Goal: Transaction & Acquisition: Download file/media

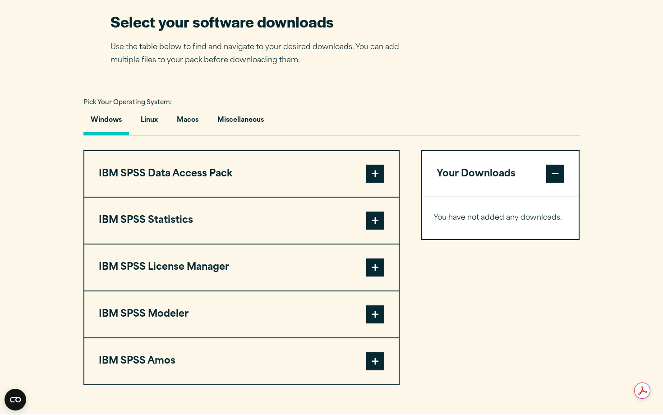
scroll to position [583, 0]
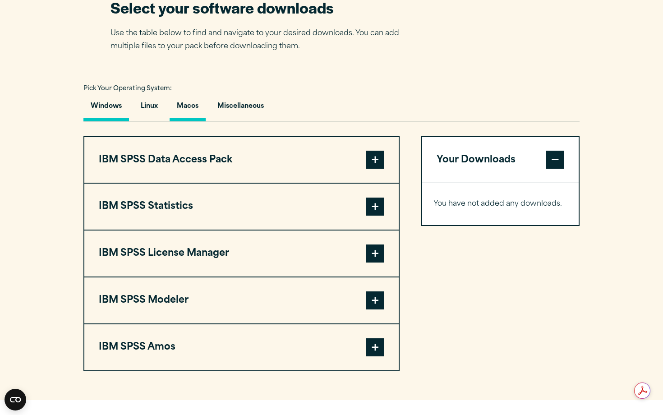
click at [199, 121] on button "Macos" at bounding box center [188, 109] width 36 height 26
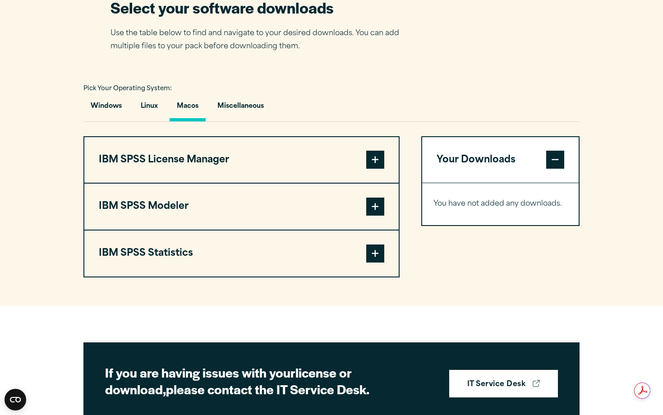
click at [177, 276] on button "IBM SPSS Statistics" at bounding box center [241, 253] width 314 height 46
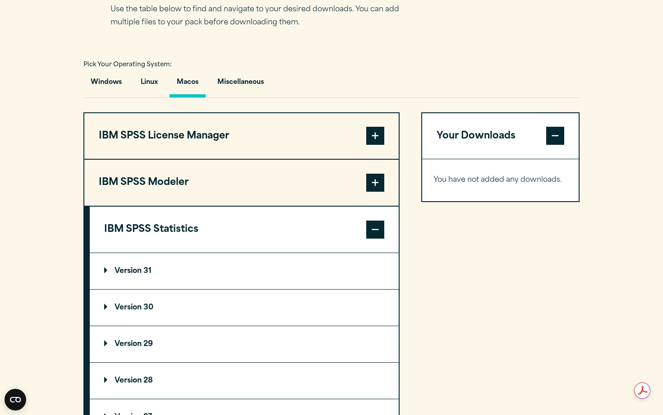
scroll to position [657, 0]
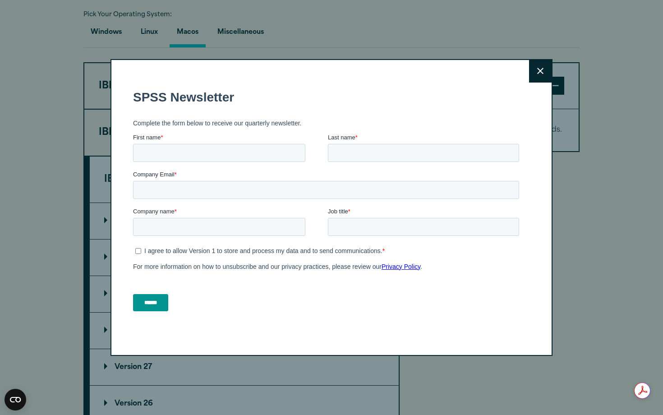
click at [548, 63] on button "Close" at bounding box center [540, 71] width 23 height 23
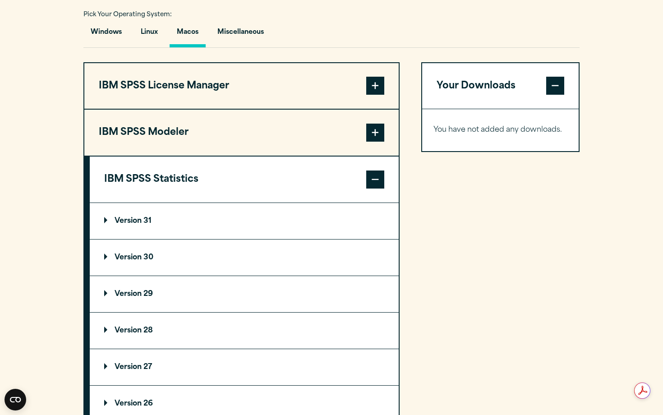
click at [156, 276] on summary "Version 30" at bounding box center [244, 257] width 309 height 36
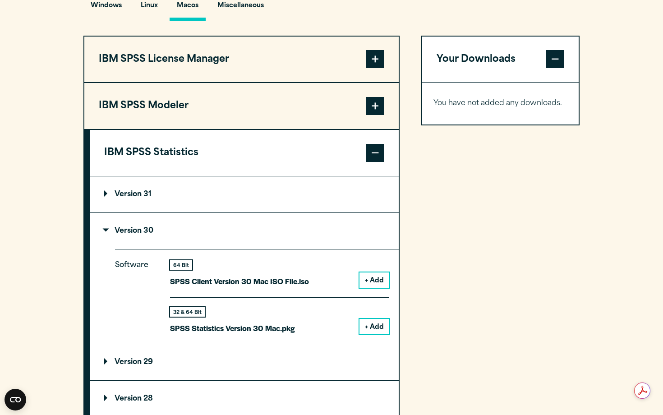
scroll to position [685, 0]
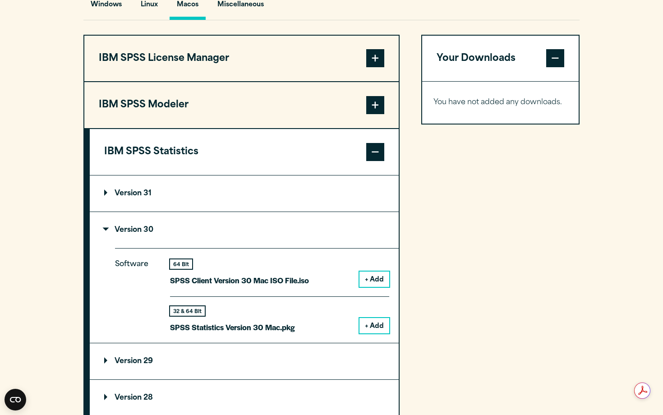
click at [193, 247] on summary "Version 30" at bounding box center [244, 230] width 309 height 36
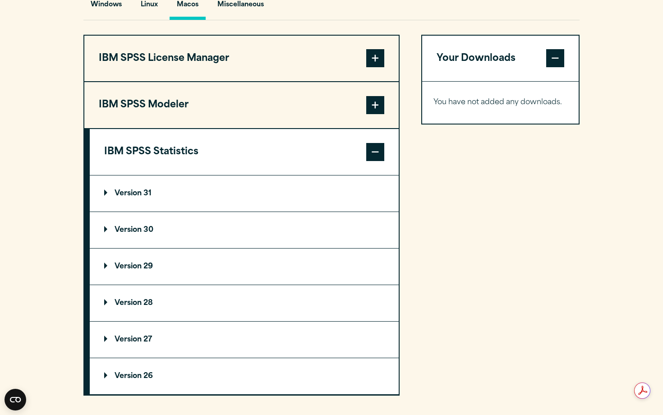
click at [193, 211] on summary "Version 31" at bounding box center [244, 193] width 309 height 36
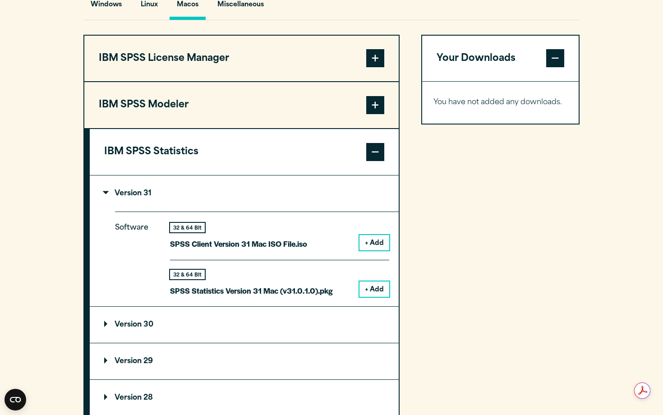
click at [194, 211] on summary "Version 31" at bounding box center [244, 193] width 309 height 36
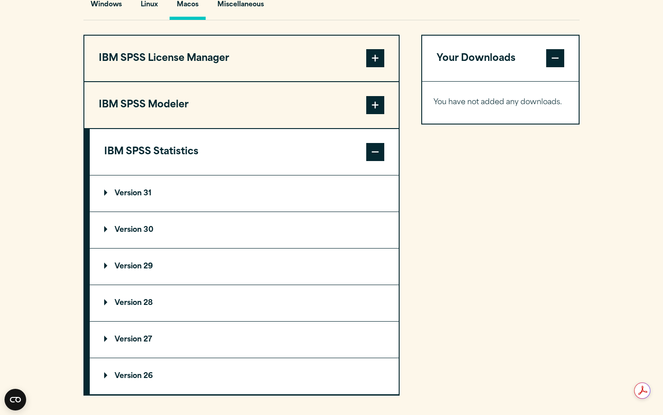
click at [164, 248] on summary "Version 30" at bounding box center [244, 230] width 309 height 36
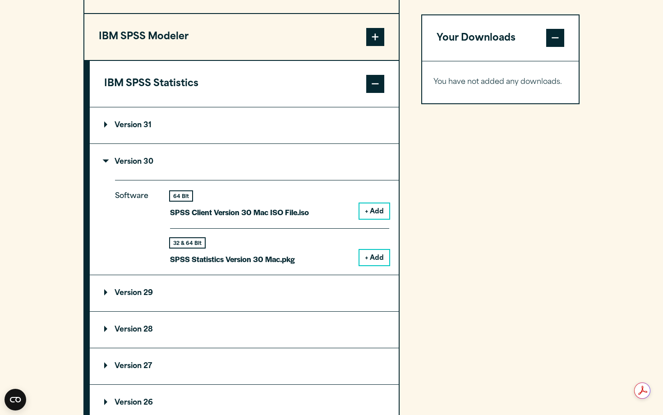
scroll to position [753, 0]
click at [377, 265] on button "+ Add" at bounding box center [374, 256] width 30 height 15
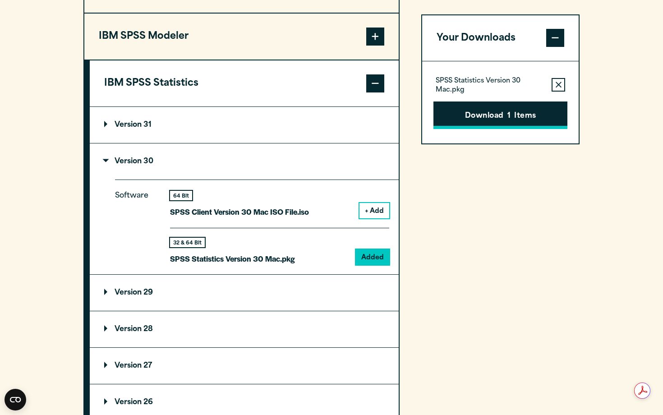
click at [500, 104] on button "Download 1 Items" at bounding box center [500, 115] width 134 height 28
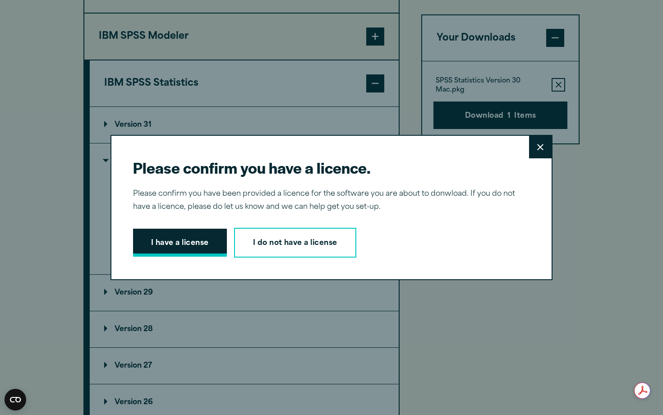
click at [198, 244] on button "I have a license" at bounding box center [180, 243] width 94 height 28
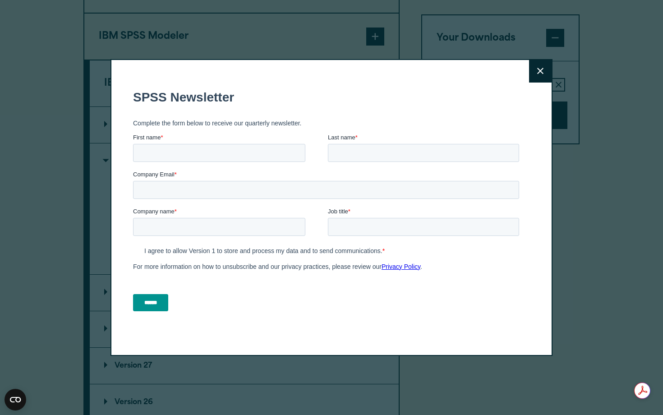
click at [472, 178] on label "Company Email *" at bounding box center [328, 174] width 390 height 9
click at [472, 180] on input "Company Email *" at bounding box center [326, 189] width 386 height 18
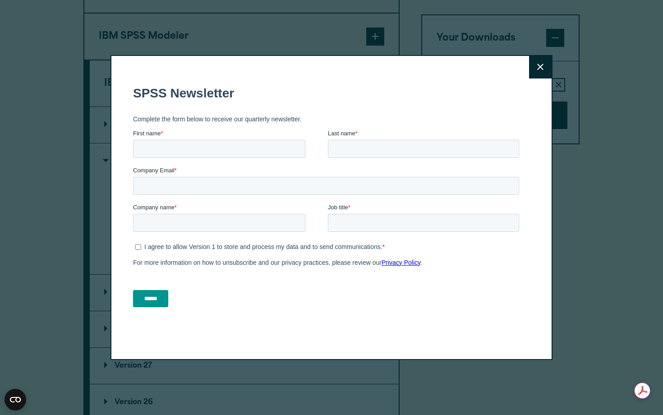
click at [161, 142] on div "First name *" at bounding box center [230, 143] width 195 height 29
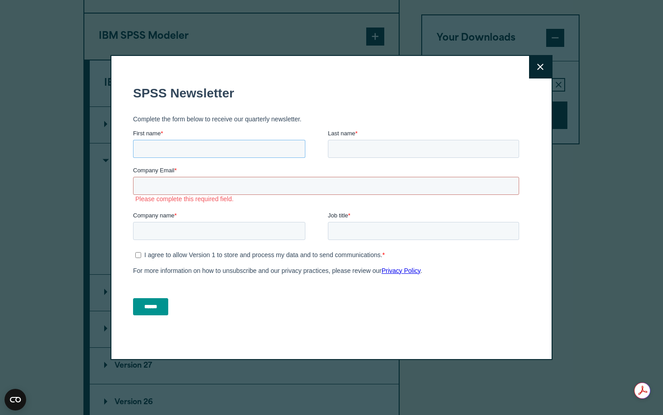
click at [161, 147] on input "First name *" at bounding box center [219, 148] width 172 height 18
type input "********"
click at [332, 153] on input "Last name *" at bounding box center [423, 148] width 191 height 18
type input "*********"
click at [250, 202] on fieldset "Company Email * Please complete this required field." at bounding box center [328, 187] width 390 height 45
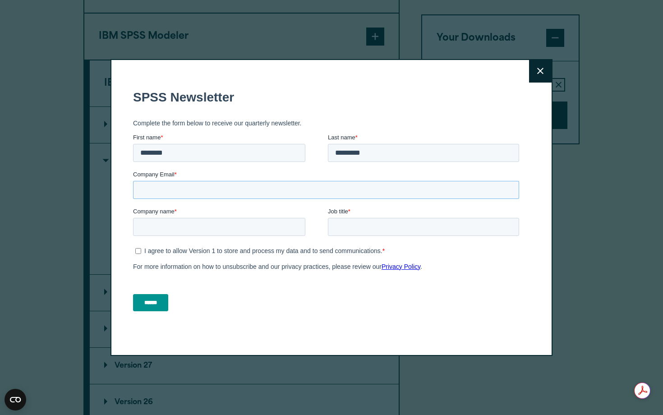
click at [250, 193] on input "Company Email *" at bounding box center [326, 189] width 386 height 18
type input "**********"
click at [235, 225] on input "Company name *" at bounding box center [219, 226] width 172 height 18
type input "**********"
click at [349, 230] on input "Job title *" at bounding box center [423, 226] width 191 height 18
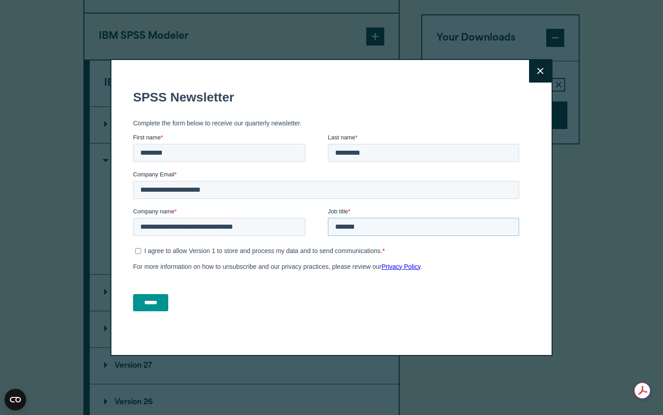
type input "*******"
click at [158, 303] on input "******" at bounding box center [150, 302] width 35 height 17
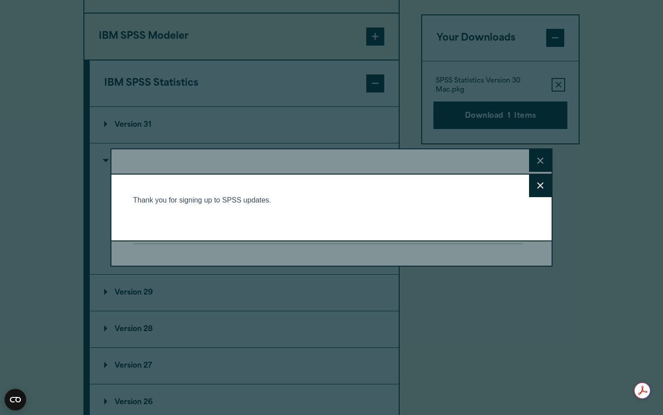
click at [545, 186] on button "Close" at bounding box center [540, 186] width 23 height 23
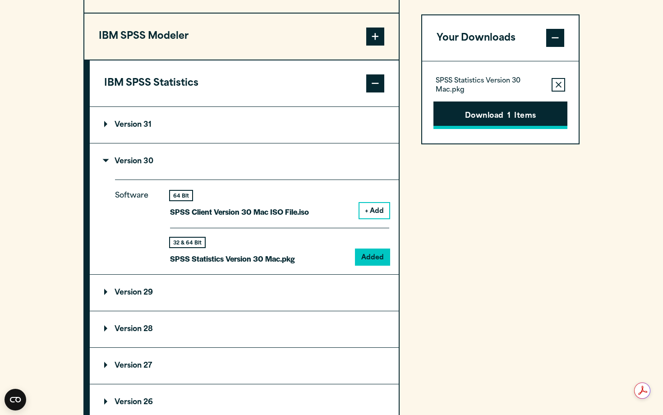
click at [513, 120] on button "Download 1 Items" at bounding box center [500, 115] width 134 height 28
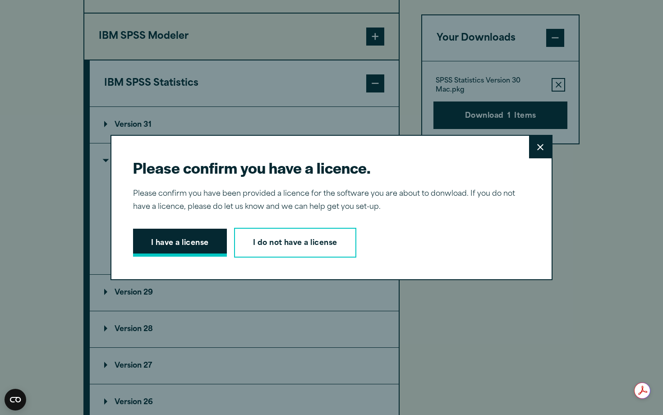
click at [190, 245] on button "I have a license" at bounding box center [180, 243] width 94 height 28
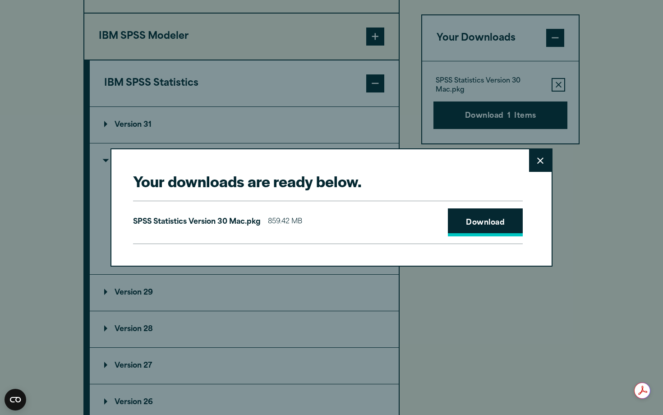
click at [483, 216] on link "Download" at bounding box center [485, 222] width 75 height 28
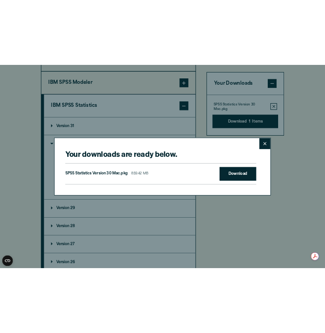
scroll to position [749, 0]
